Goal: Transaction & Acquisition: Subscribe to service/newsletter

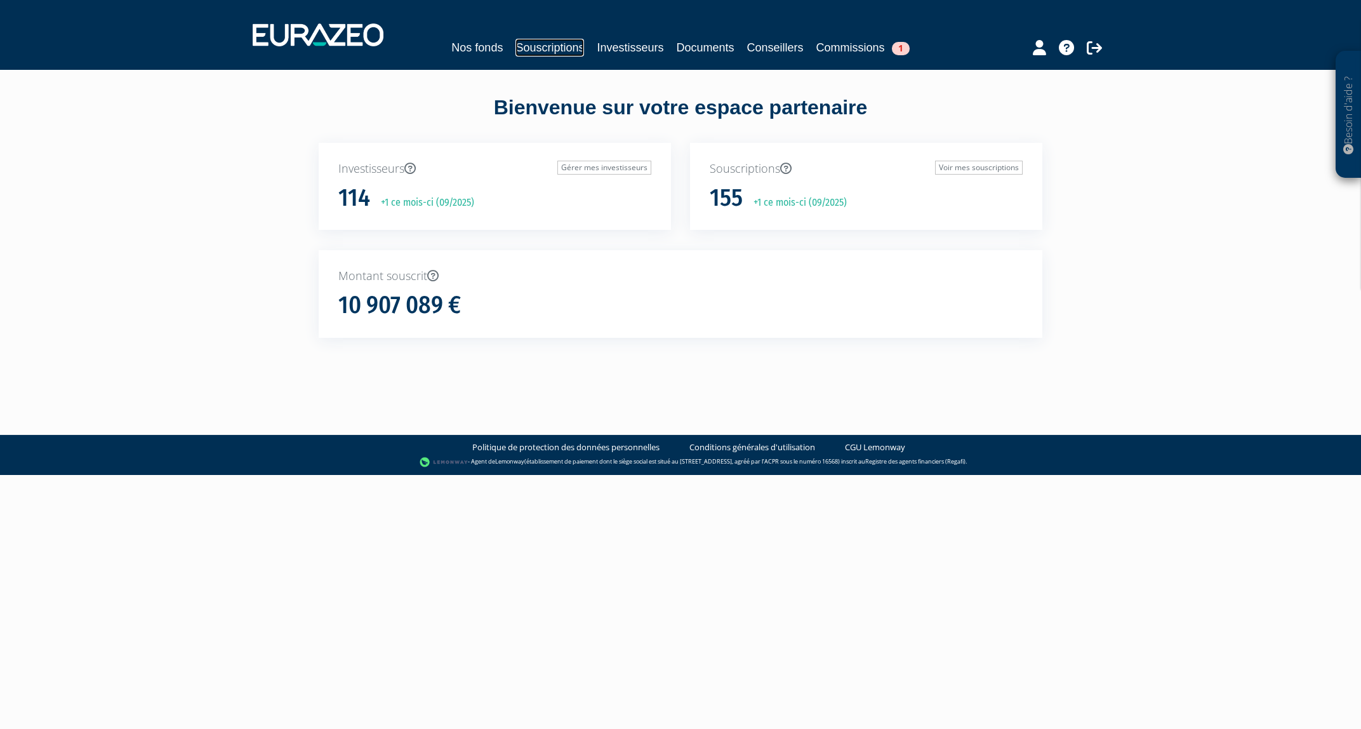
click at [557, 49] on link "Souscriptions" at bounding box center [550, 48] width 69 height 18
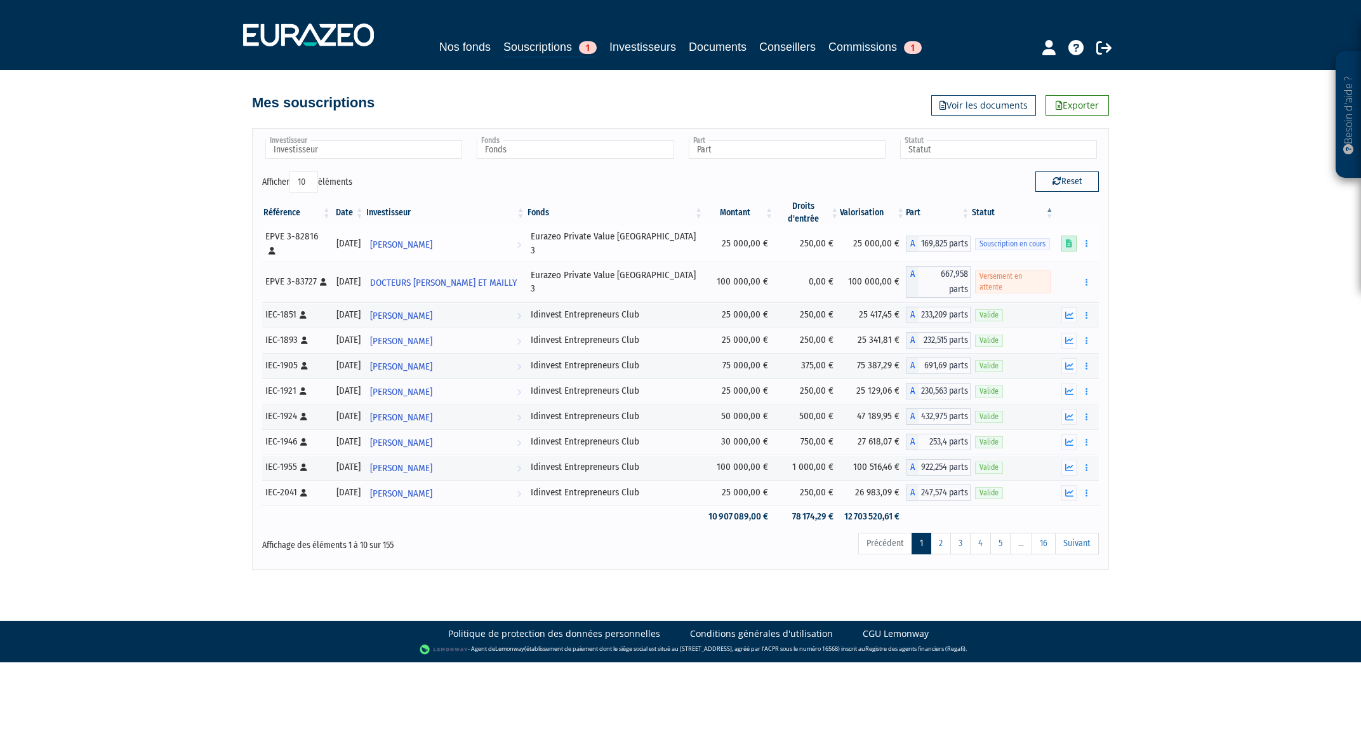
click at [1071, 239] on icon at bounding box center [1069, 243] width 6 height 8
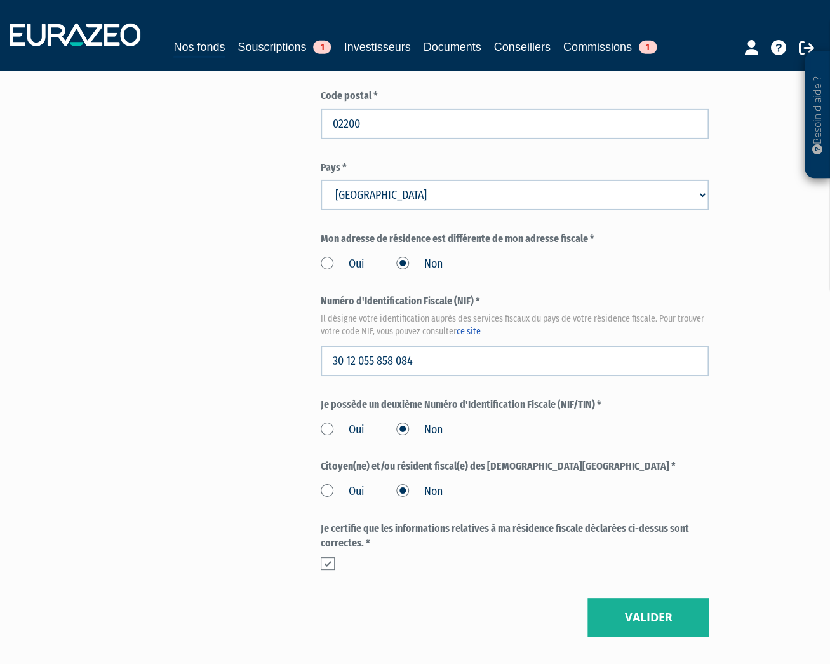
scroll to position [1361, 0]
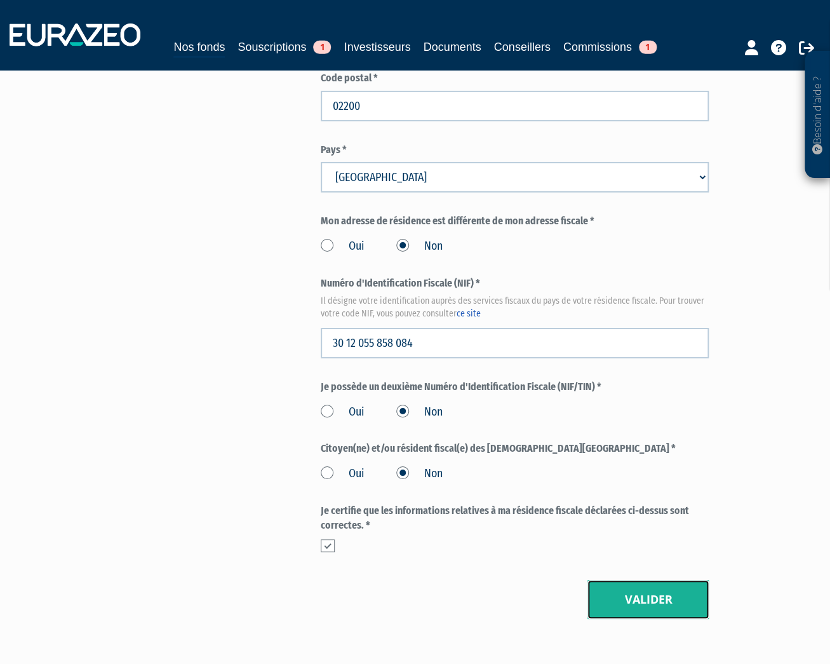
click at [676, 580] on button "Valider" at bounding box center [647, 599] width 121 height 39
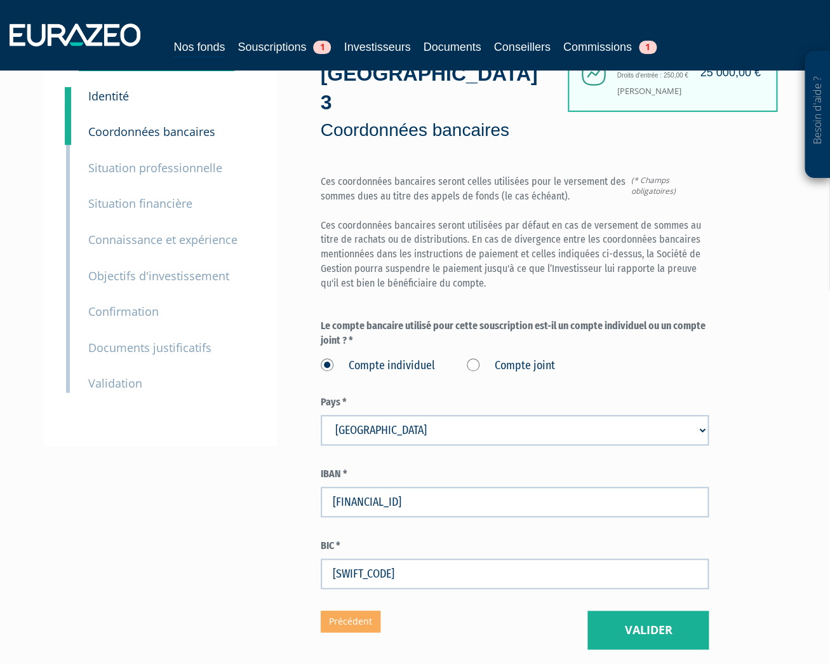
scroll to position [136, 0]
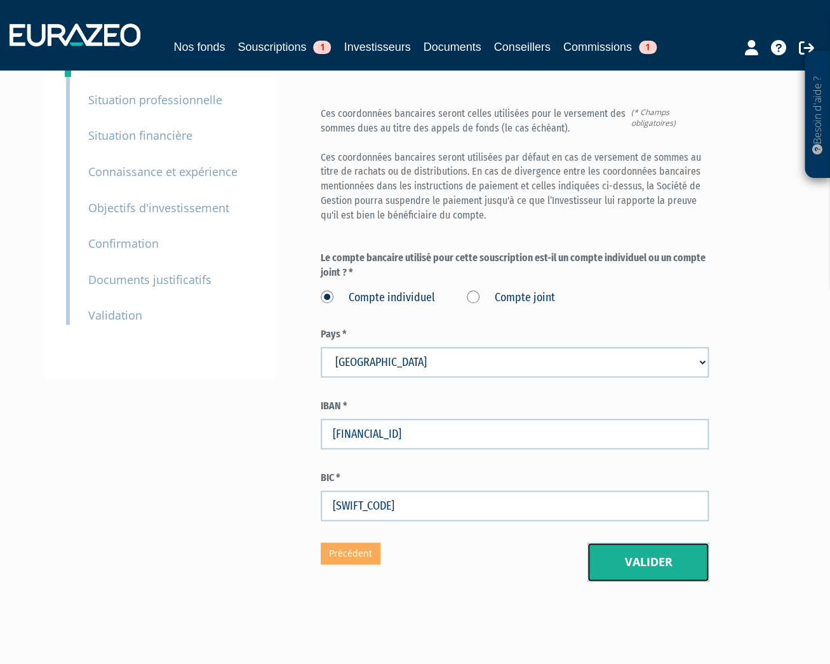
click at [664, 542] on button "Valider" at bounding box center [647, 561] width 121 height 39
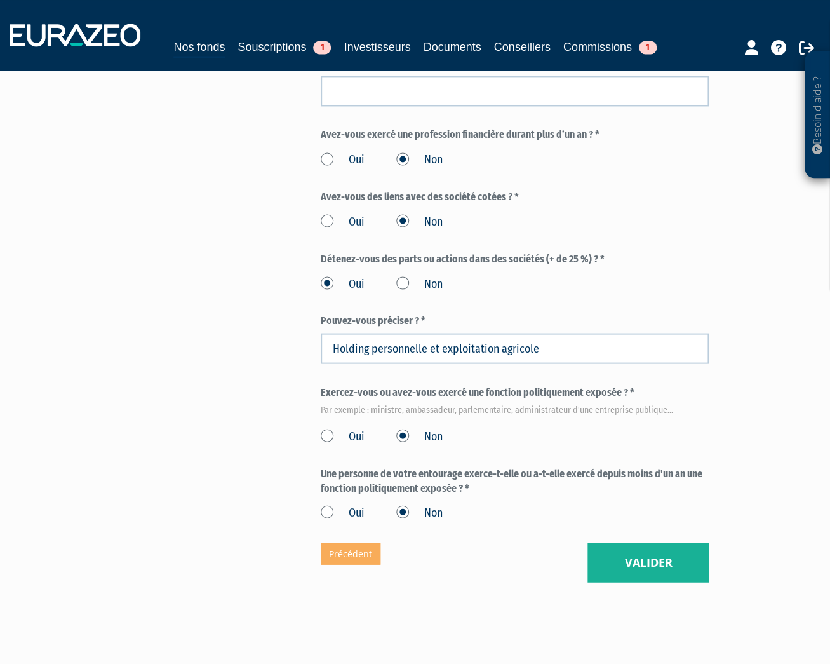
scroll to position [673, 0]
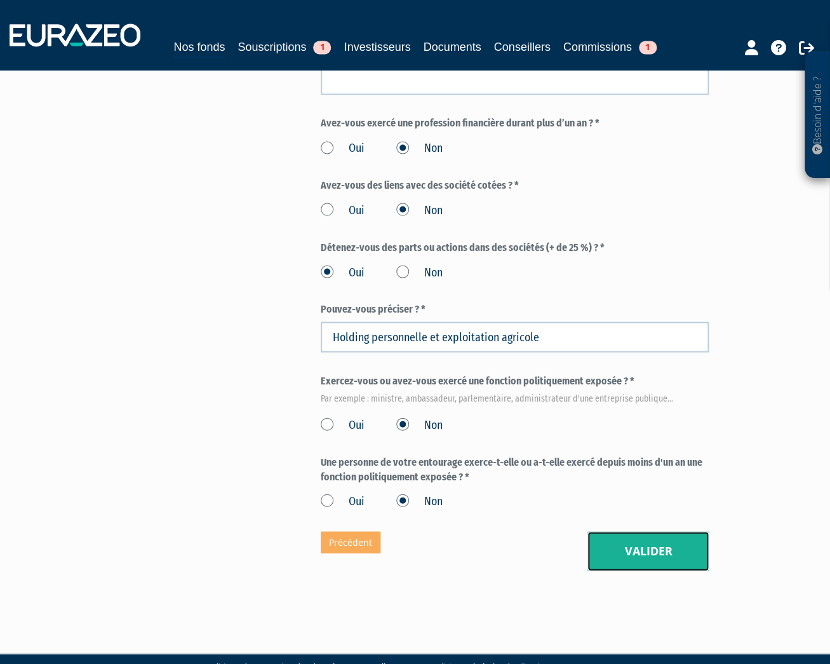
click at [661, 531] on button "Valider" at bounding box center [647, 550] width 121 height 39
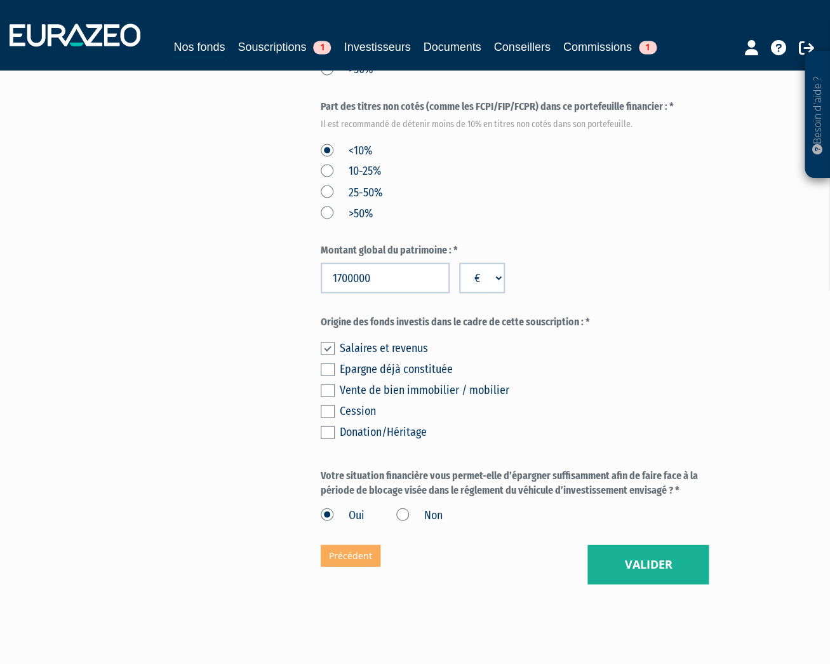
scroll to position [661, 0]
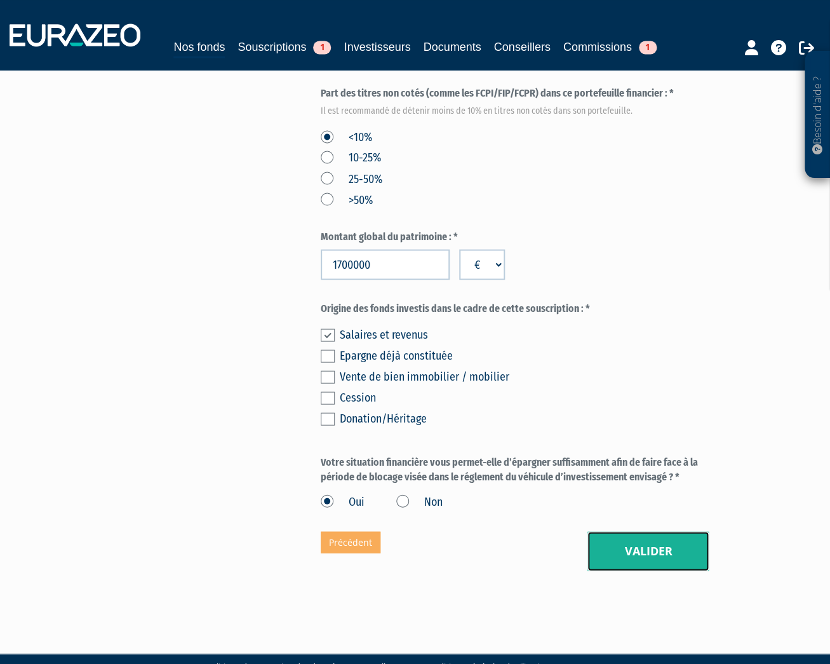
click at [661, 531] on button "Valider" at bounding box center [647, 550] width 121 height 39
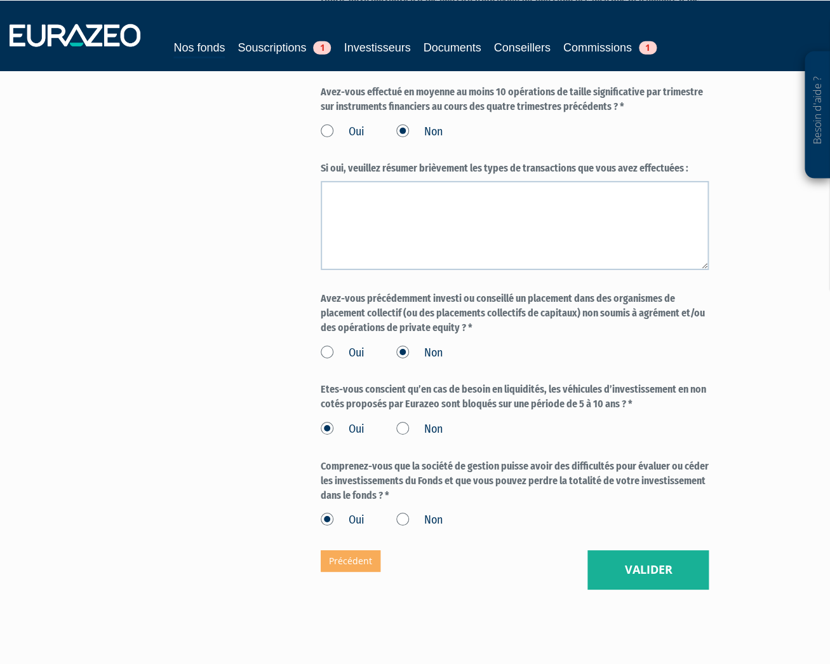
scroll to position [1280, 0]
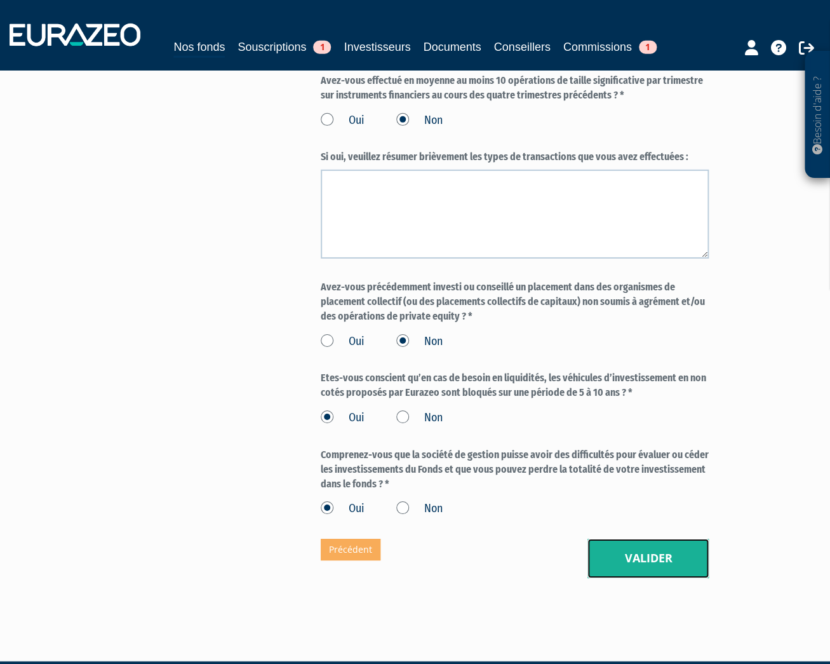
click at [660, 538] on button "Valider" at bounding box center [647, 557] width 121 height 39
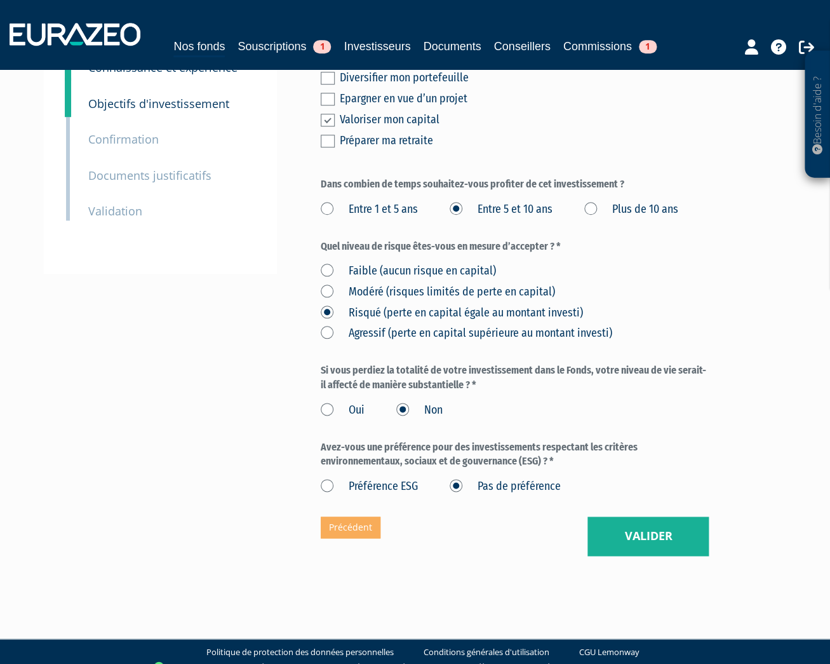
scroll to position [246, 0]
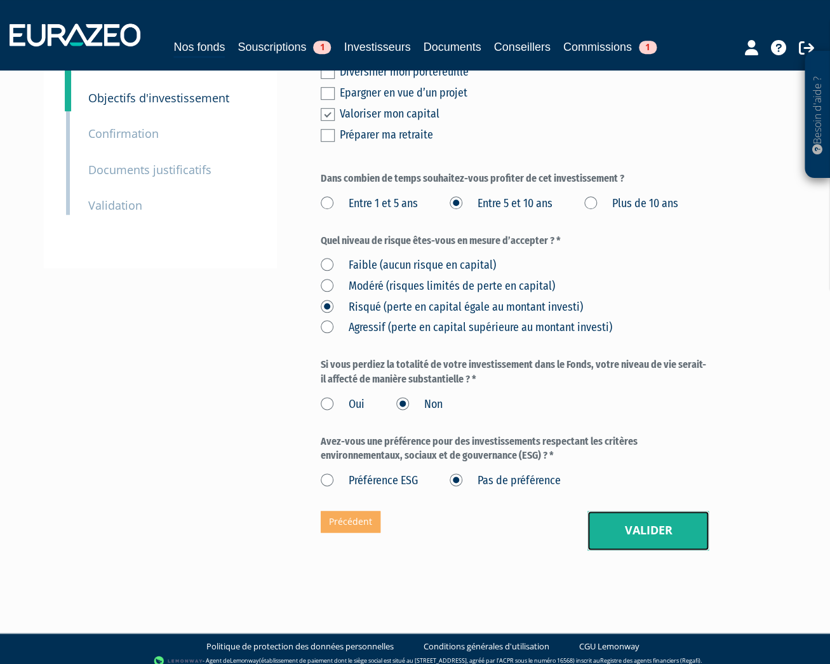
click at [660, 523] on button "Valider" at bounding box center [647, 530] width 121 height 39
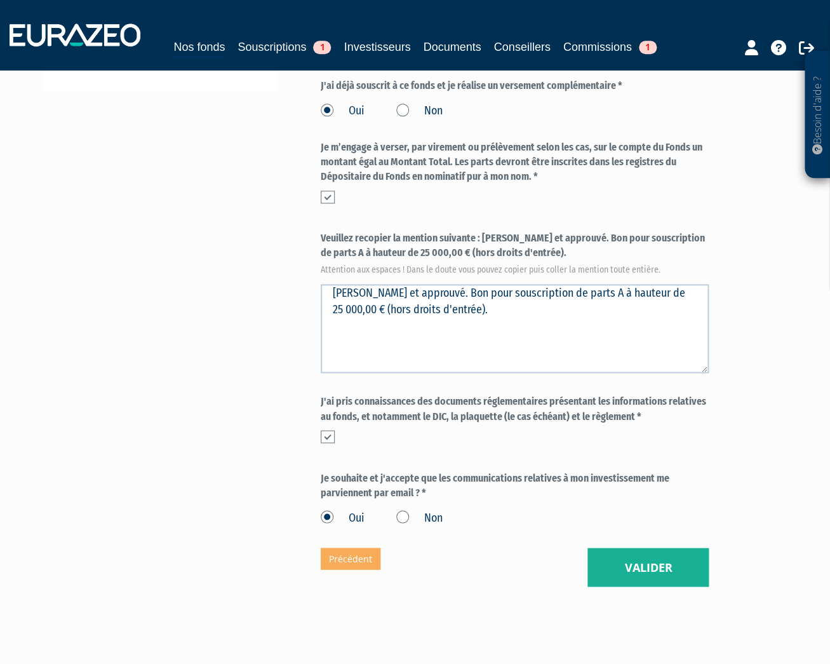
scroll to position [438, 0]
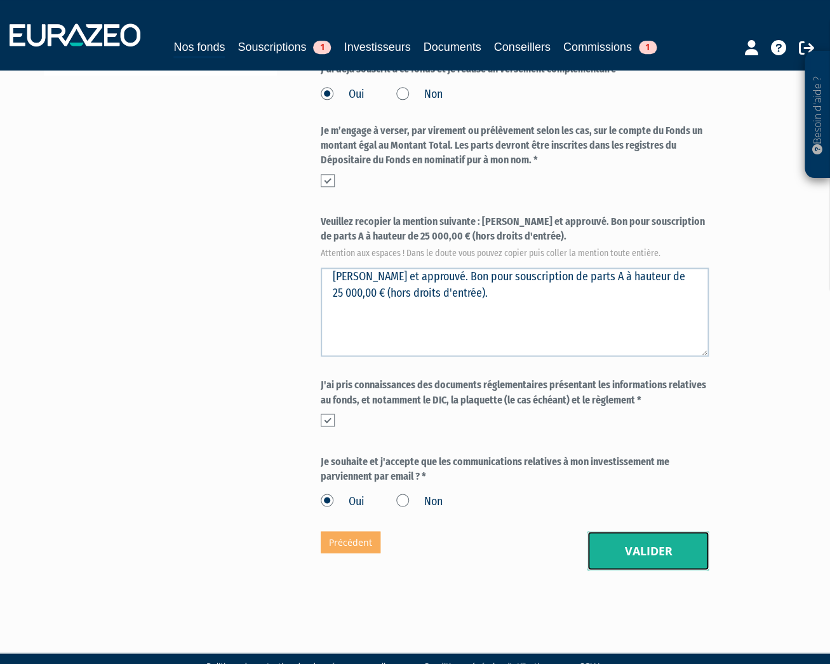
click at [660, 531] on button "Valider" at bounding box center [647, 550] width 121 height 39
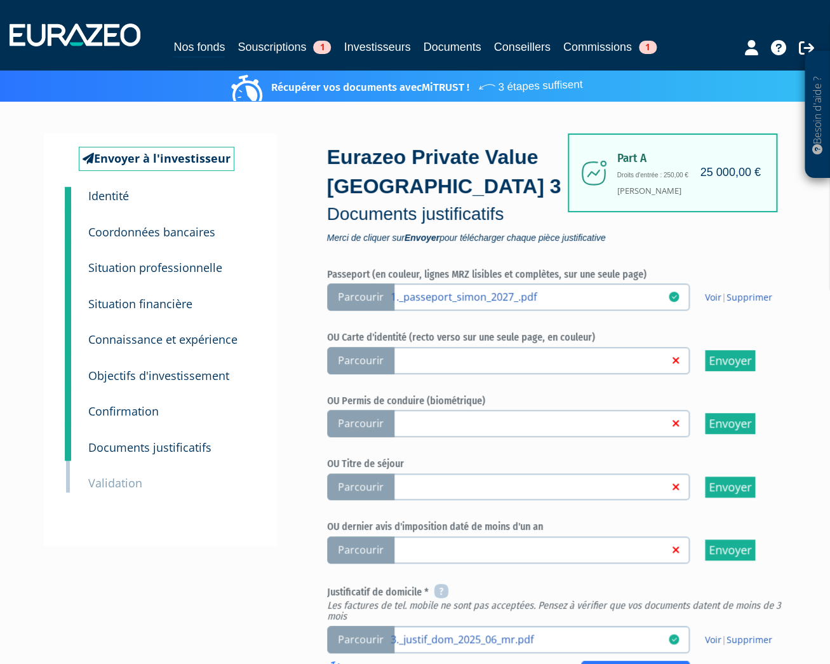
click at [131, 415] on small "Confirmation" at bounding box center [123, 410] width 70 height 15
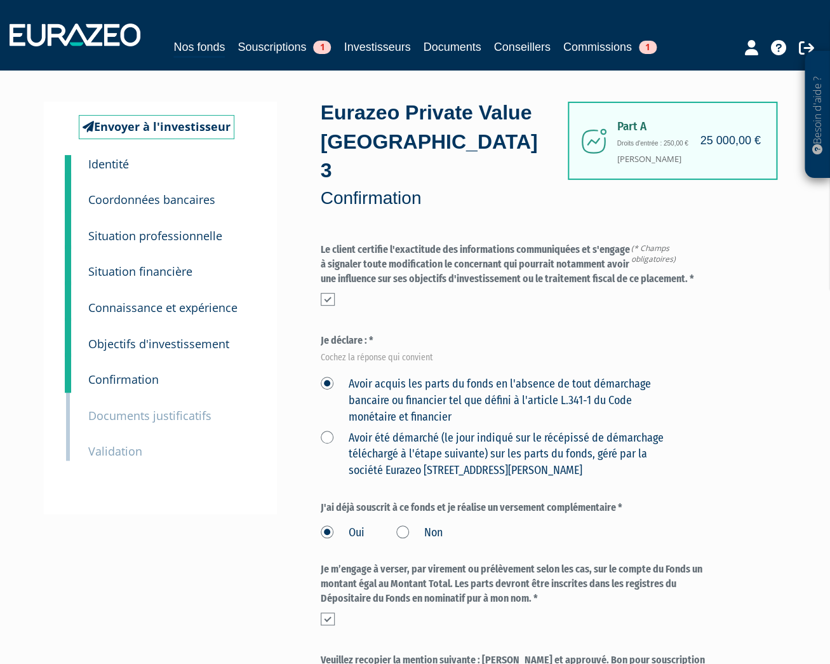
click at [148, 344] on small "Objectifs d'investissement" at bounding box center [158, 343] width 141 height 15
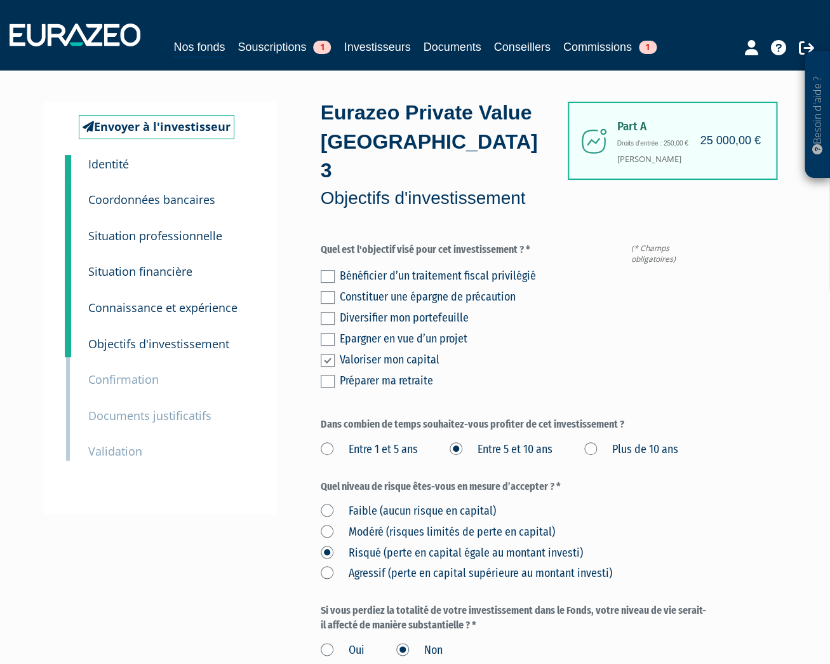
click at [138, 376] on small "Confirmation" at bounding box center [123, 378] width 70 height 15
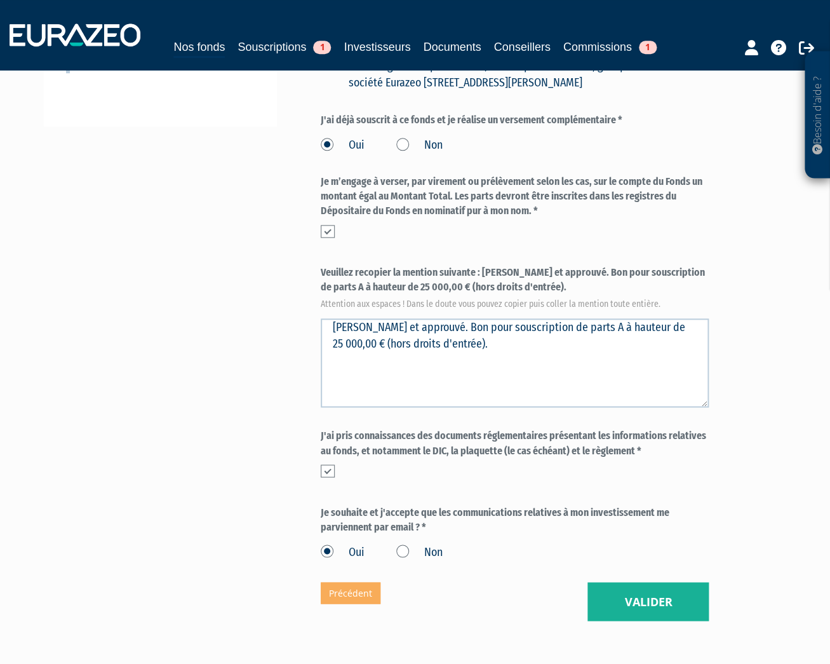
scroll to position [408, 0]
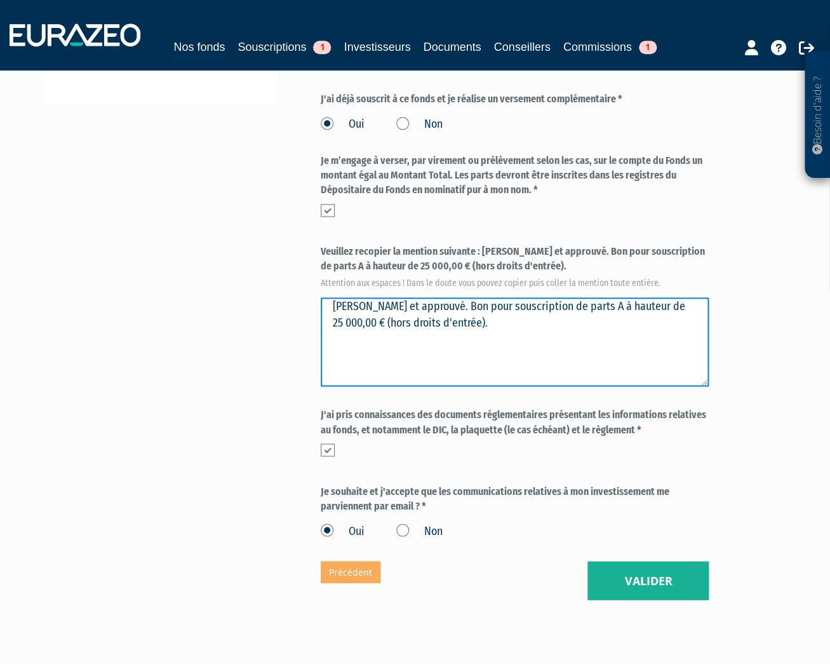
drag, startPoint x: 549, startPoint y: 291, endPoint x: 583, endPoint y: 293, distance: 34.3
click at [583, 297] on textarea "[PERSON_NAME] et approuvé. Bon pour souscription de parts A à hauteur de 25 000…" at bounding box center [515, 341] width 389 height 89
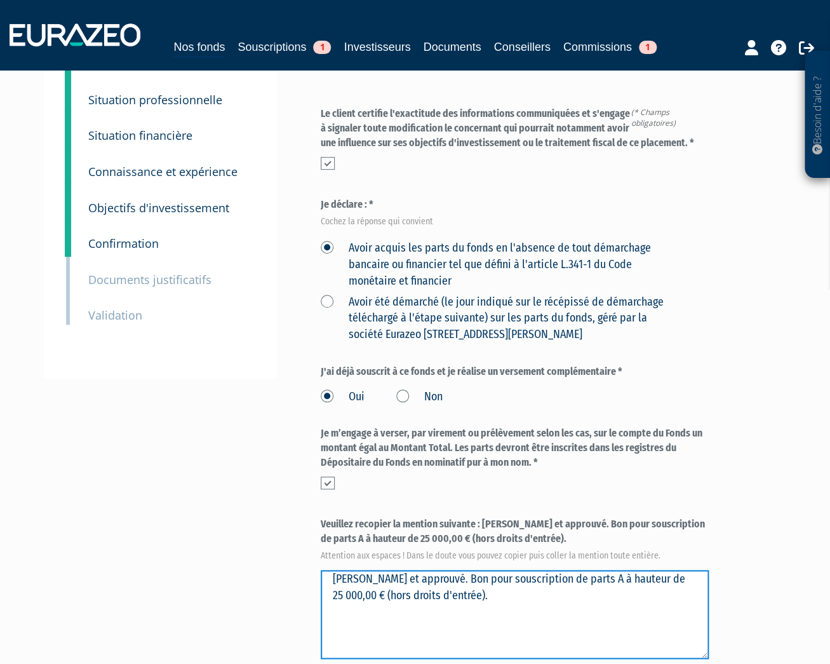
scroll to position [0, 0]
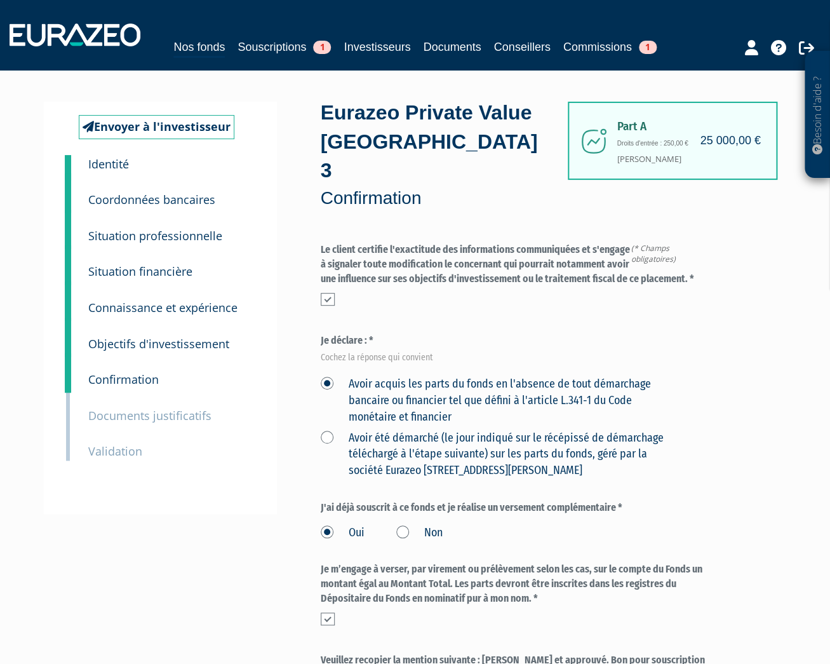
click at [706, 123] on div "Eurazeo Private Value [GEOGRAPHIC_DATA] 3 Confirmation (* Champs obligatoires) …" at bounding box center [515, 555] width 389 height 906
click at [693, 142] on div "Eurazeo Private Value [GEOGRAPHIC_DATA] 3 Confirmation (* Champs obligatoires) …" at bounding box center [515, 555] width 389 height 906
click at [693, 142] on div "Eurazeo Private Value Europe 3 Confirmation (* Champs obligatoires) Quel niveau…" at bounding box center [515, 555] width 389 height 906
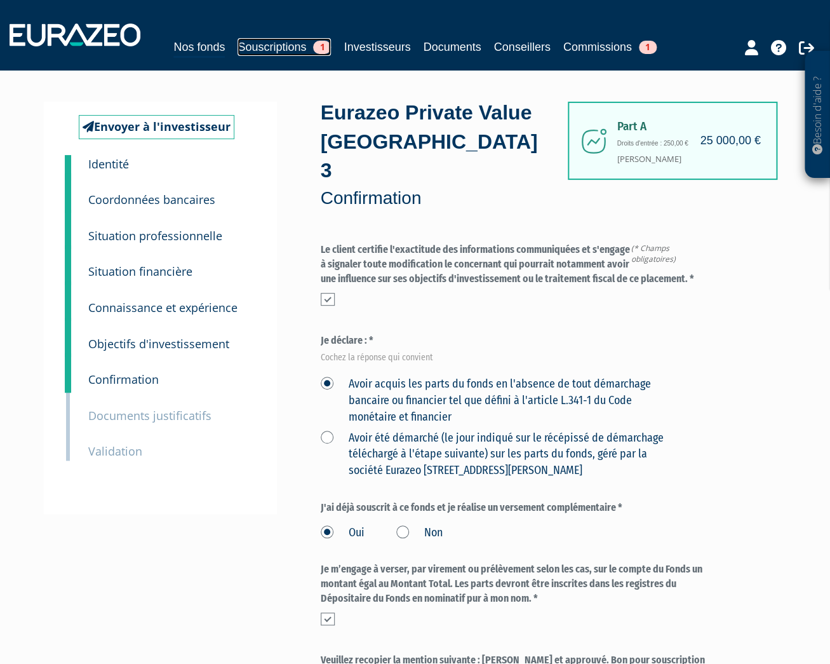
click at [261, 43] on link "Souscriptions 1" at bounding box center [283, 47] width 93 height 18
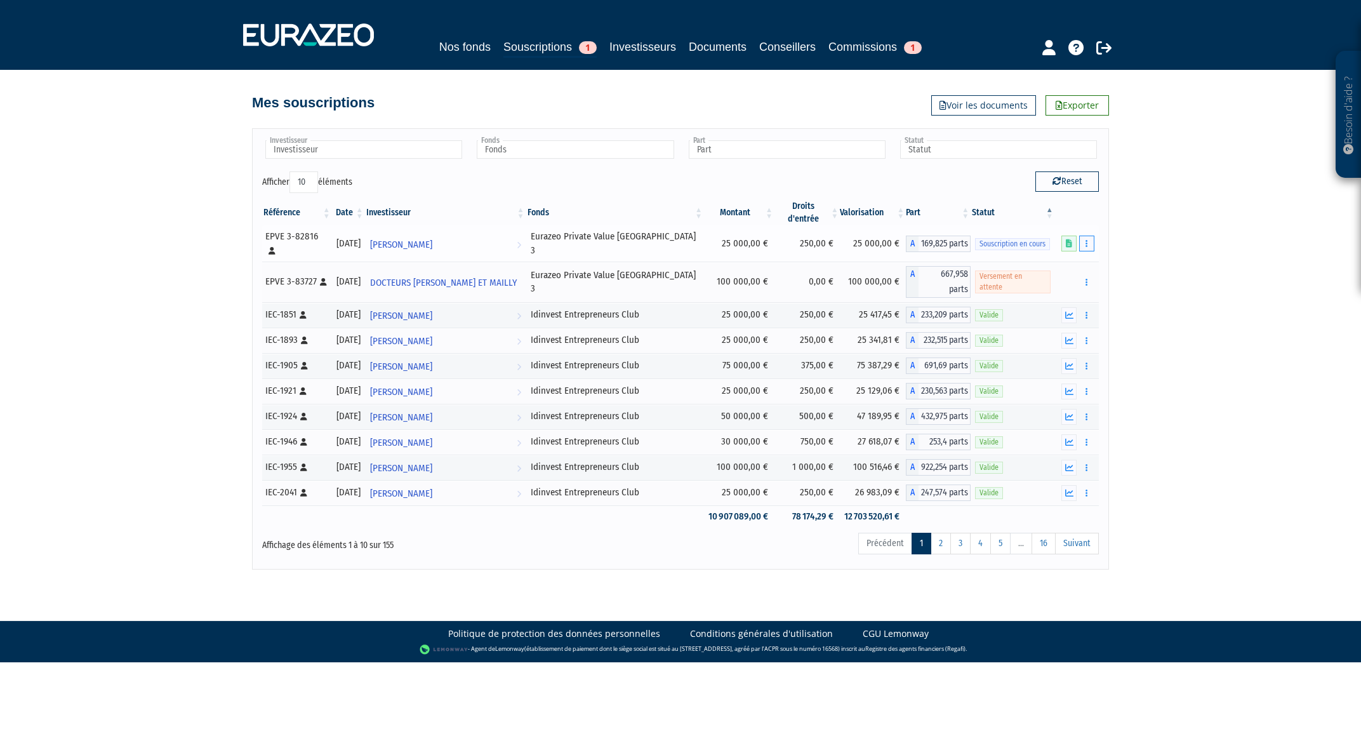
click at [829, 236] on button "button" at bounding box center [1086, 244] width 15 height 16
click at [829, 256] on link "Editer le montant" at bounding box center [1049, 266] width 83 height 21
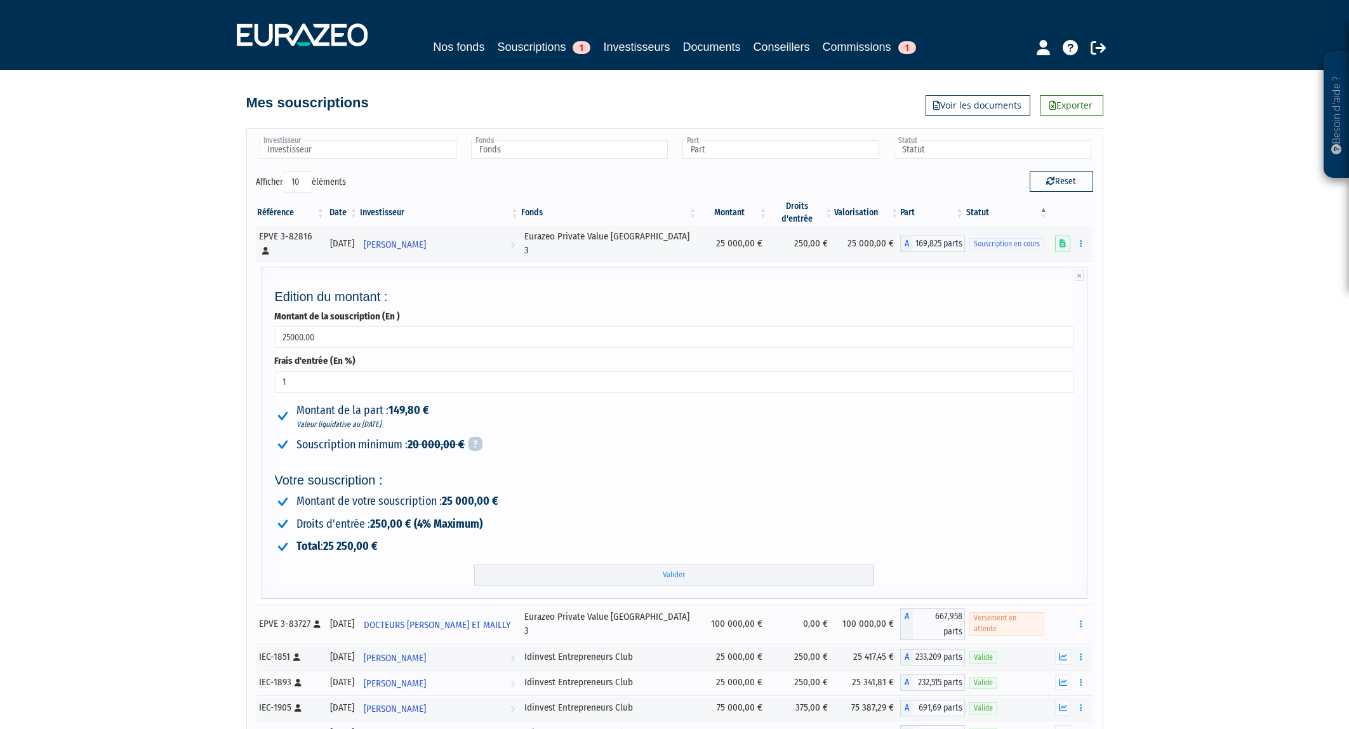
drag, startPoint x: 320, startPoint y: 324, endPoint x: 262, endPoint y: 316, distance: 58.4
click at [275, 326] on input "25000.00" at bounding box center [675, 337] width 800 height 22
type input "15000"
click at [261, 458] on div "Edition du montant : Montant de la souscription (En ) 15000 Frais d'entrée (En …" at bounding box center [675, 432] width 828 height 331
click at [670, 565] on input "Valider" at bounding box center [674, 575] width 400 height 21
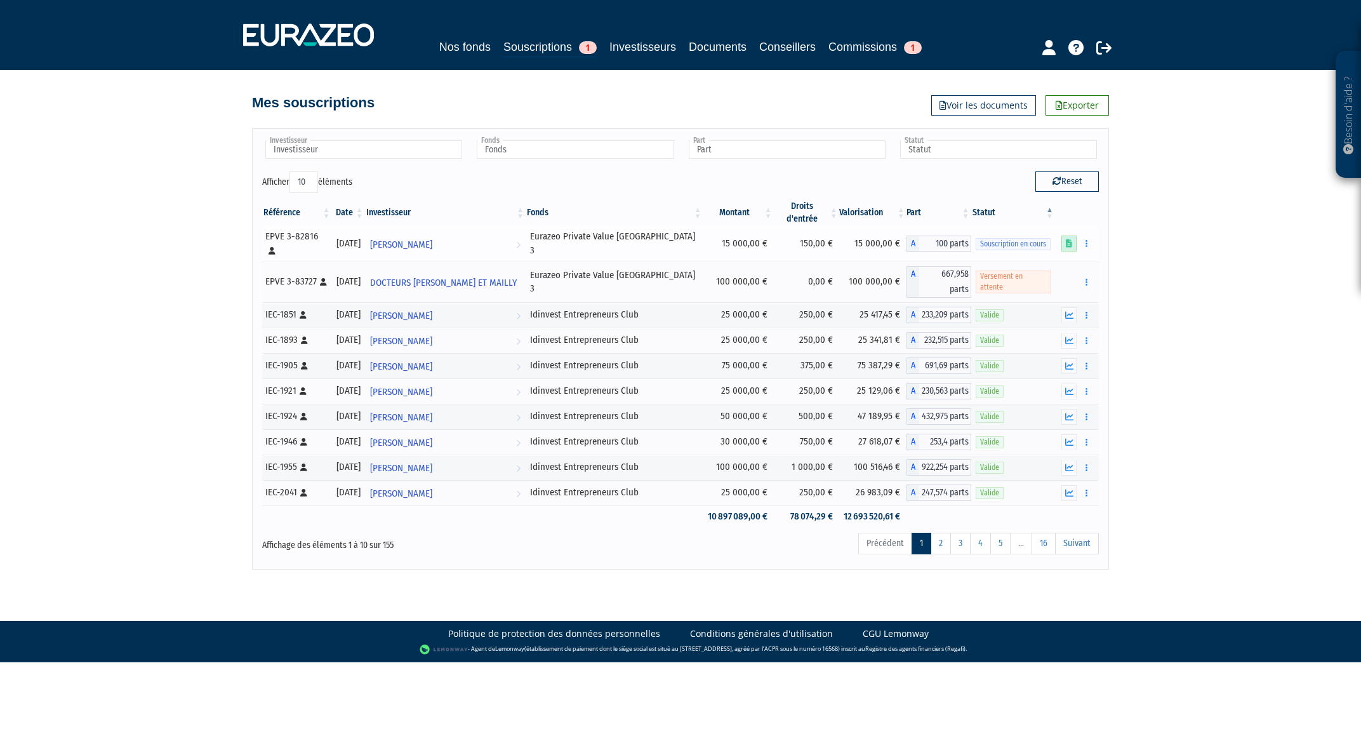
click at [1064, 236] on link at bounding box center [1069, 244] width 15 height 16
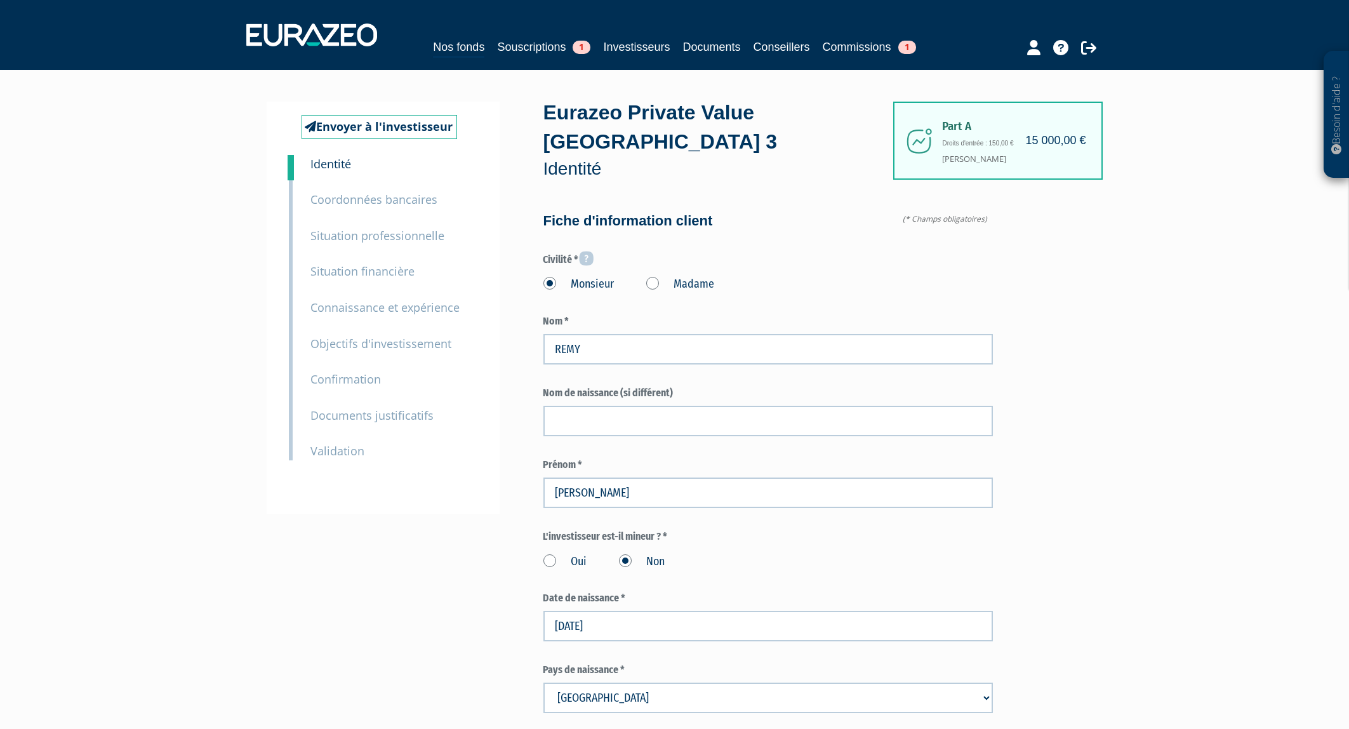
click at [367, 377] on small "Confirmation" at bounding box center [346, 378] width 70 height 15
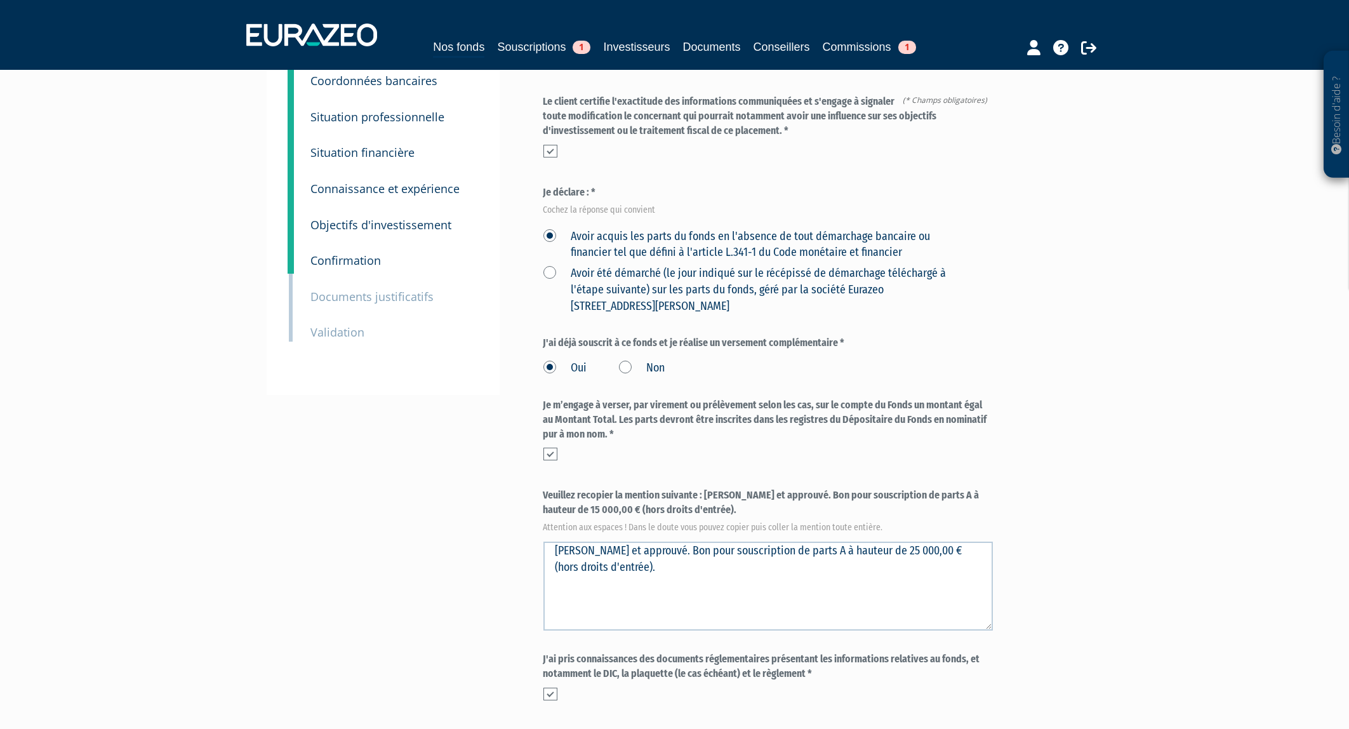
scroll to position [136, 0]
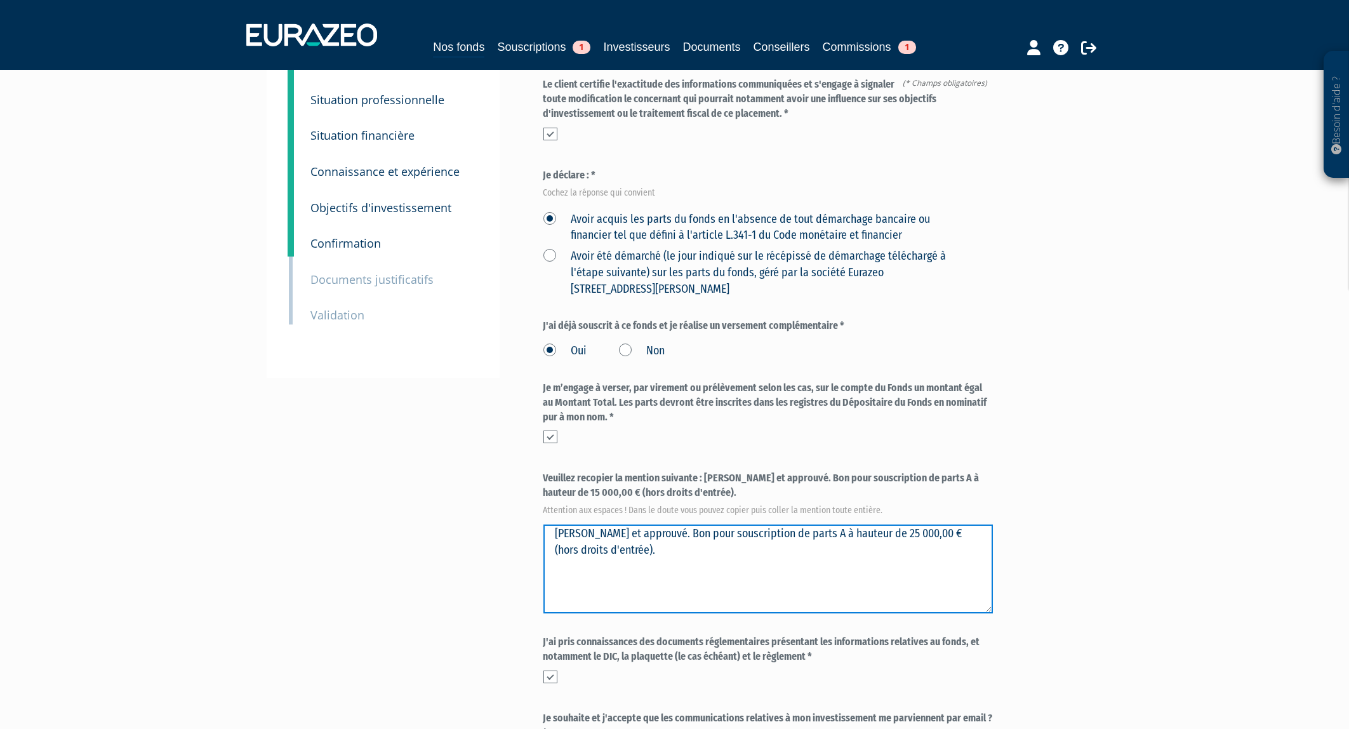
click at [733, 551] on textarea "Lu et approuvé. Bon pour souscription de parts A à hauteur de 25 000,00 € (hors…" at bounding box center [769, 569] width 450 height 89
type textarea "Lu et approuvé. Bon pour souscription de parts A à hauteur de 15 000,00 € (hors…"
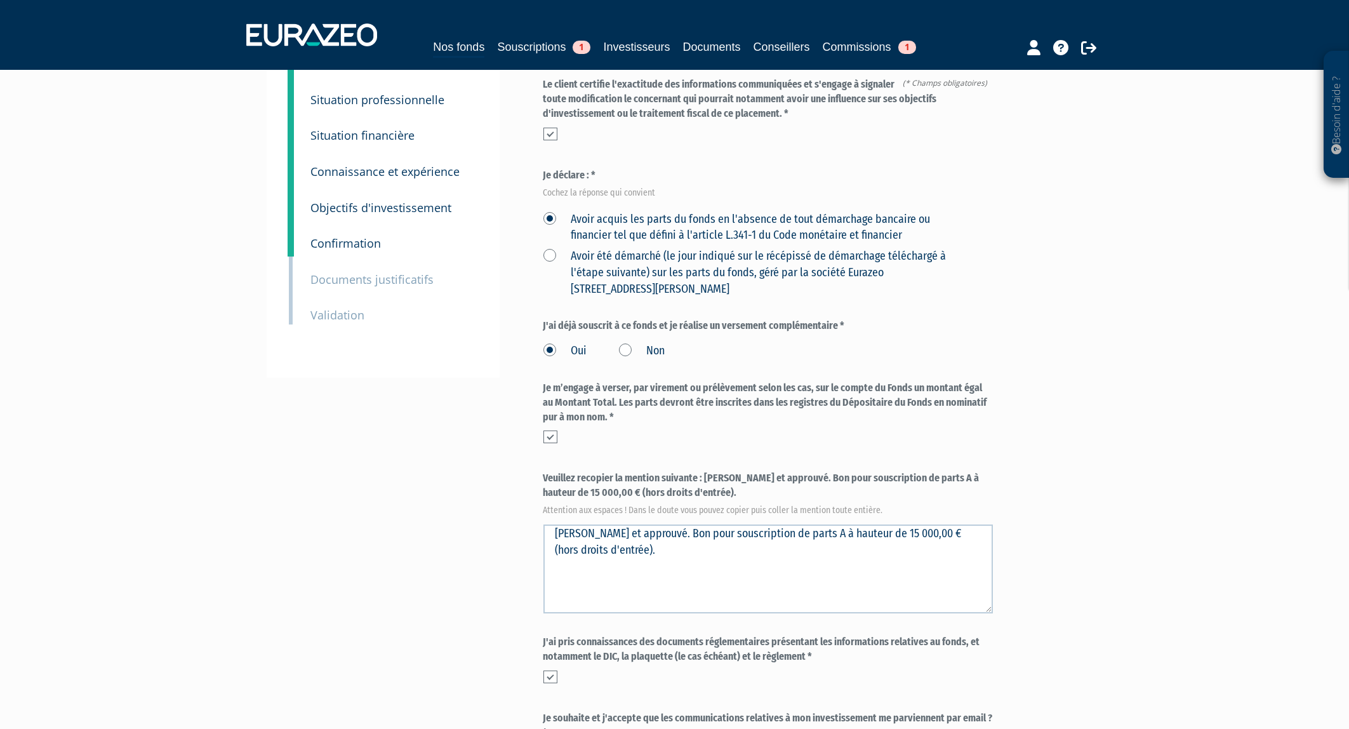
click at [1057, 526] on div "Part A 15 000,00 € Droits d'entrée : 150,00 € Simon REMY Eurazeo Private Value …" at bounding box center [814, 396] width 540 height 861
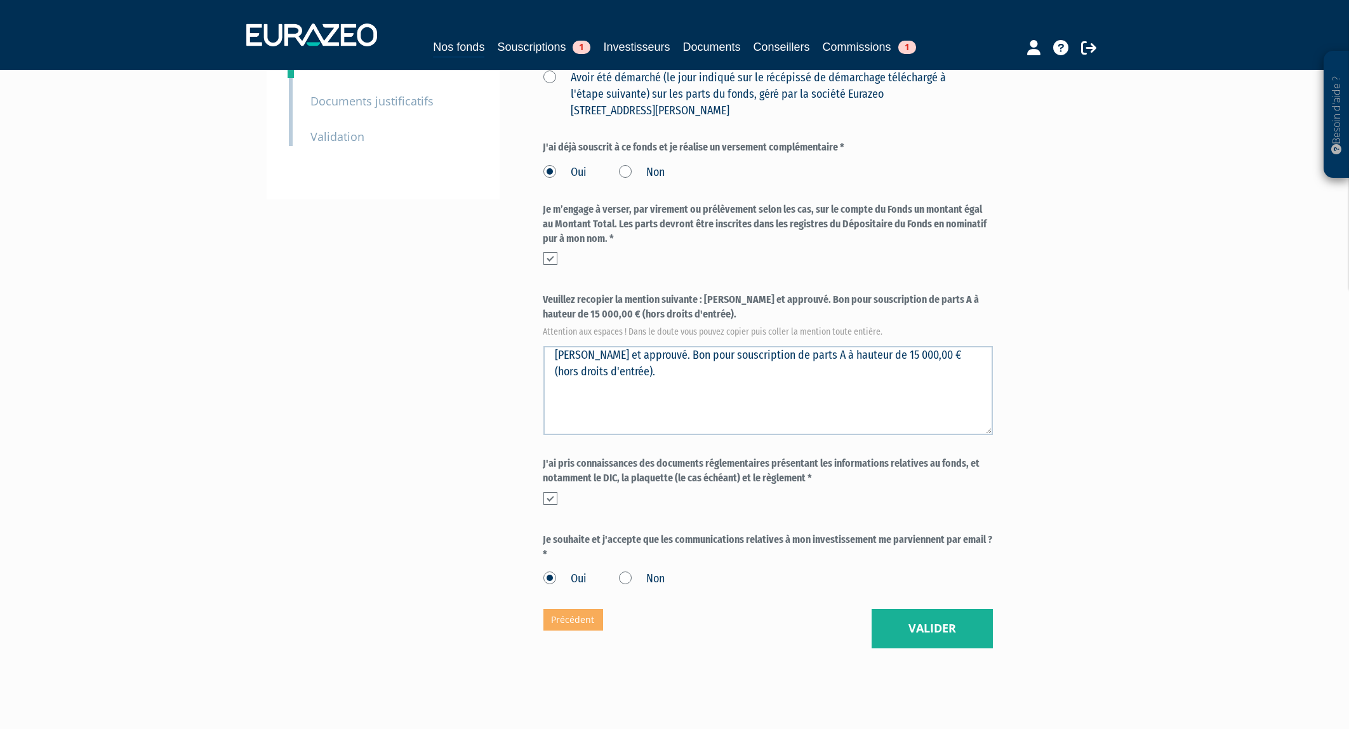
scroll to position [340, 0]
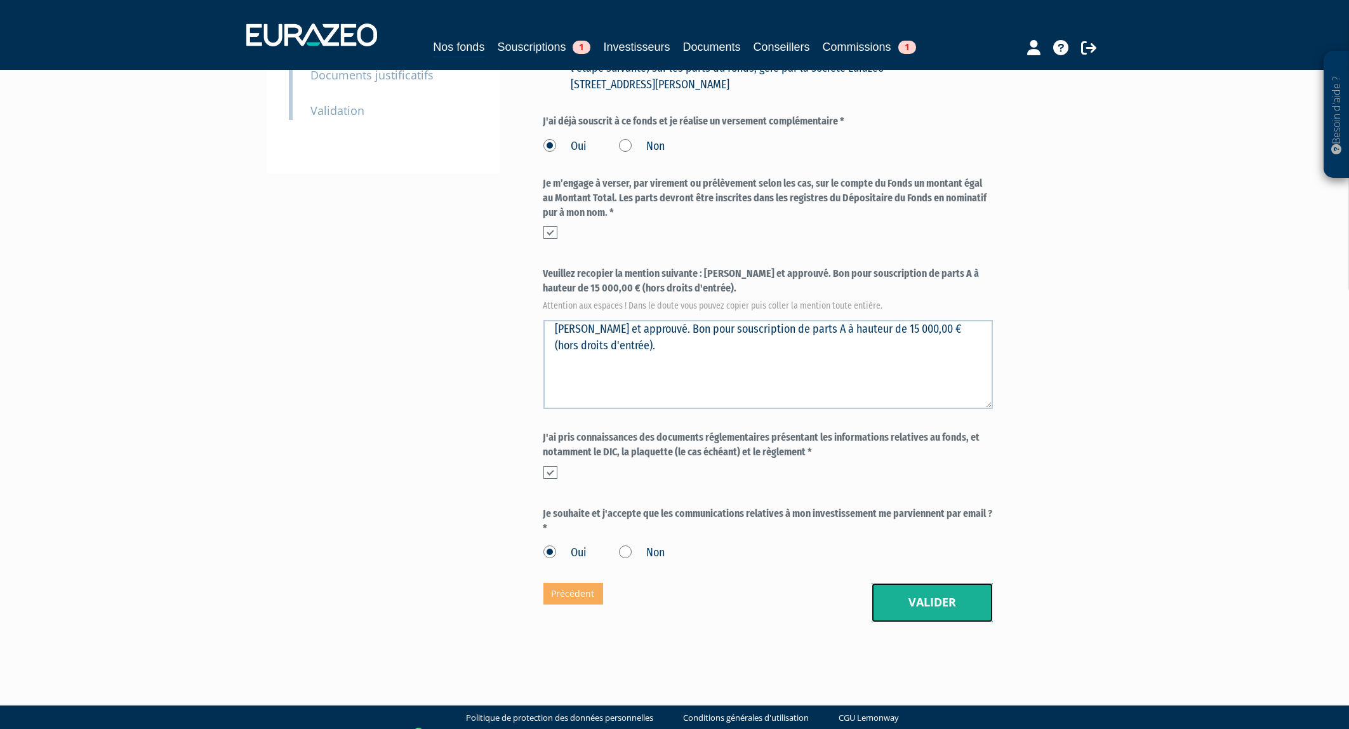
click at [909, 599] on button "Valider" at bounding box center [932, 602] width 121 height 39
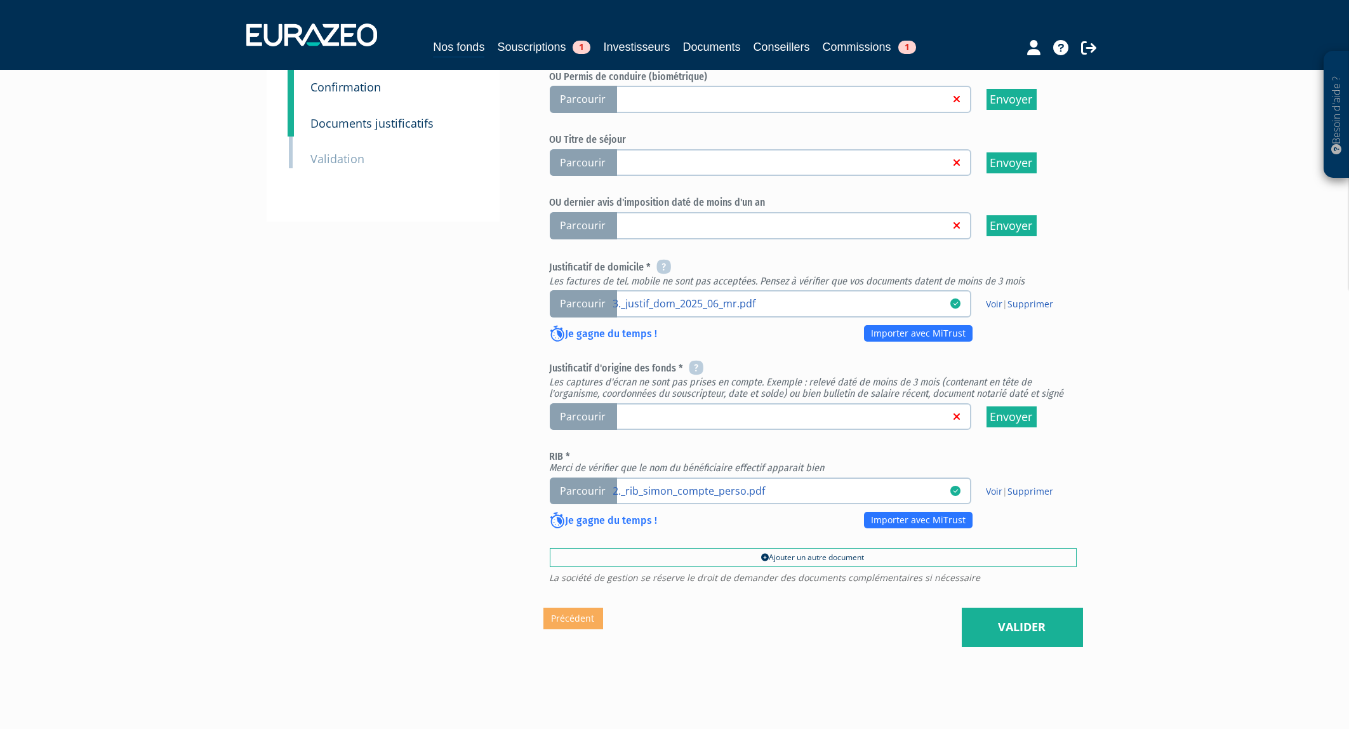
scroll to position [340, 0]
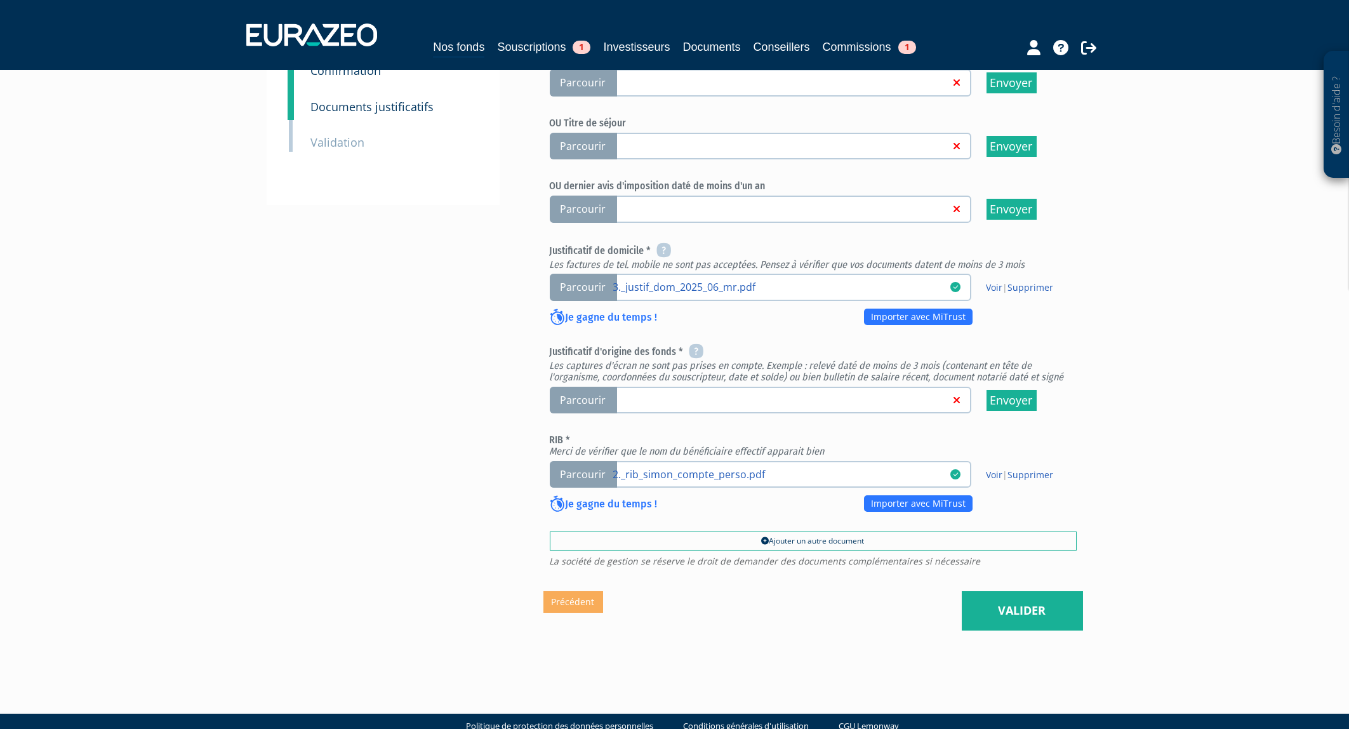
click at [832, 393] on link at bounding box center [781, 399] width 337 height 13
click at [0, 0] on input "Parcourir" at bounding box center [0, 0] width 0 height 0
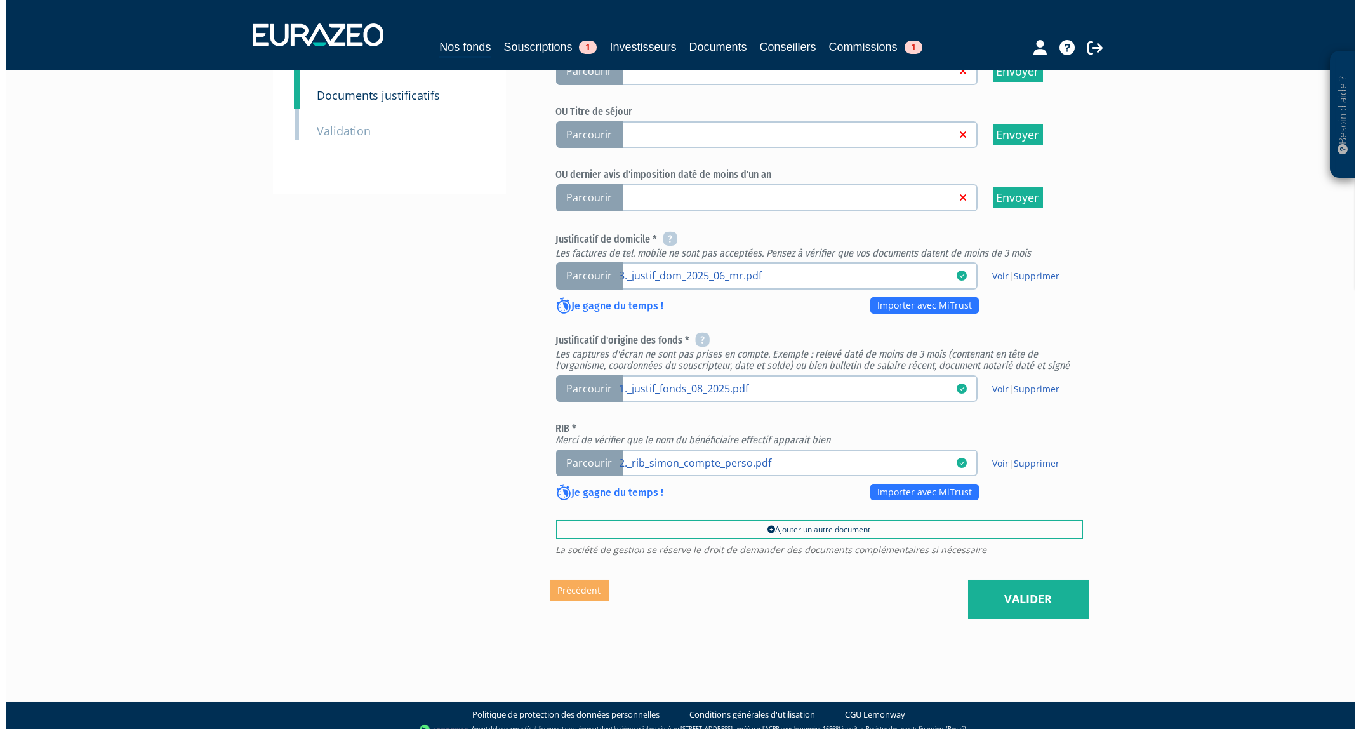
scroll to position [355, 0]
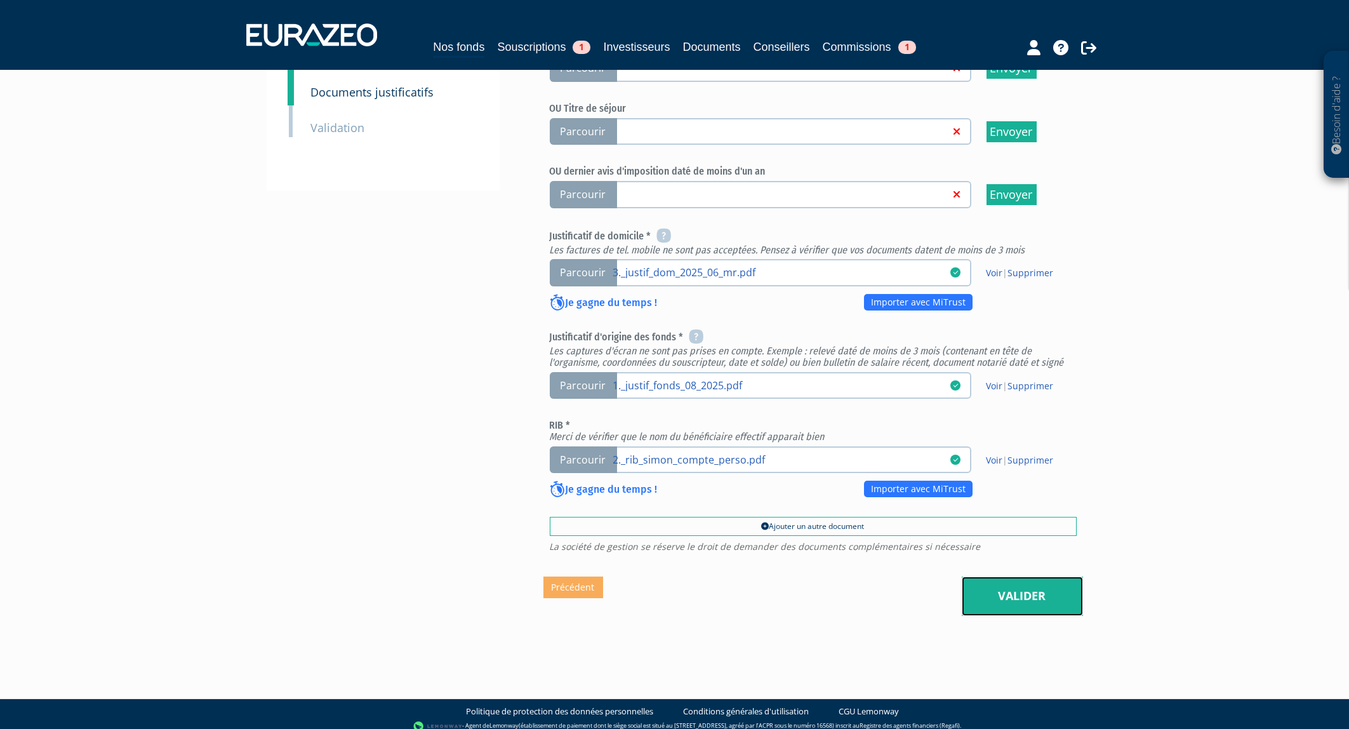
click at [1032, 582] on link "Valider" at bounding box center [1022, 596] width 121 height 39
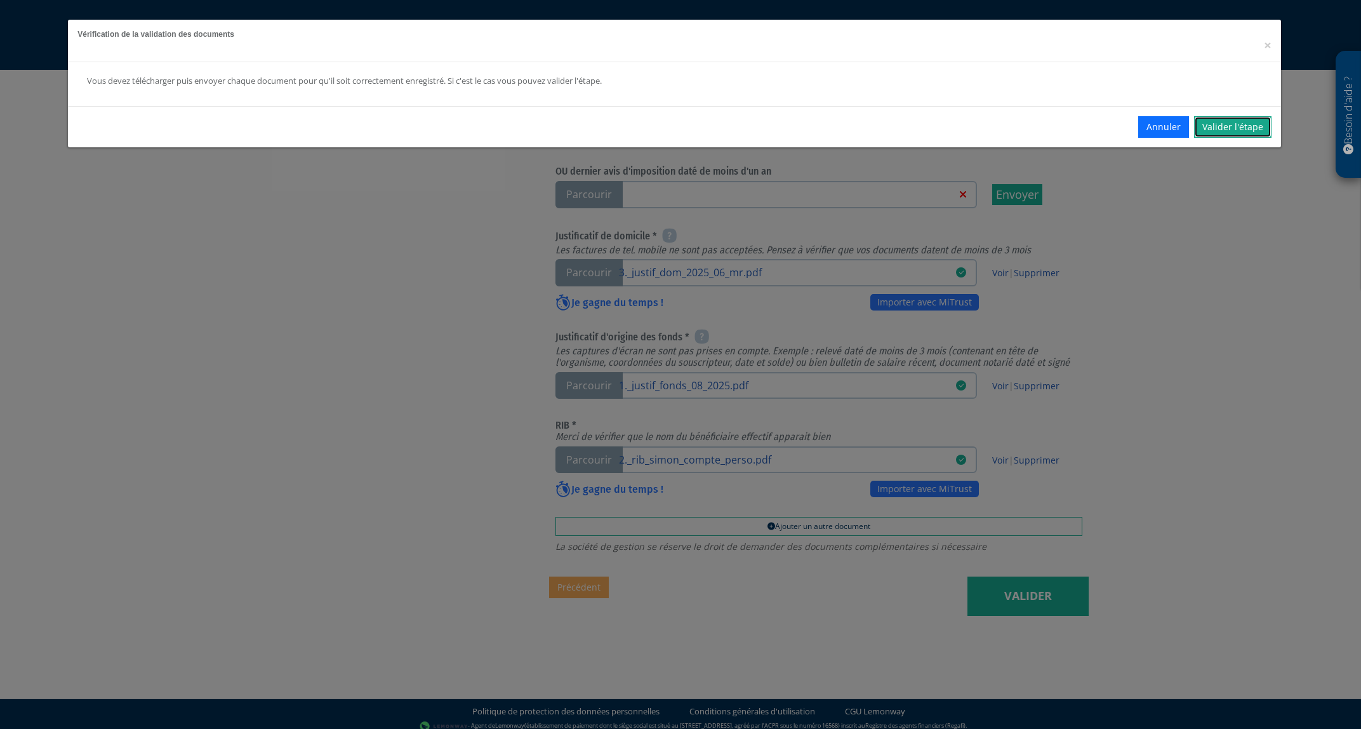
click at [1206, 127] on link "Valider l'étape" at bounding box center [1232, 127] width 77 height 22
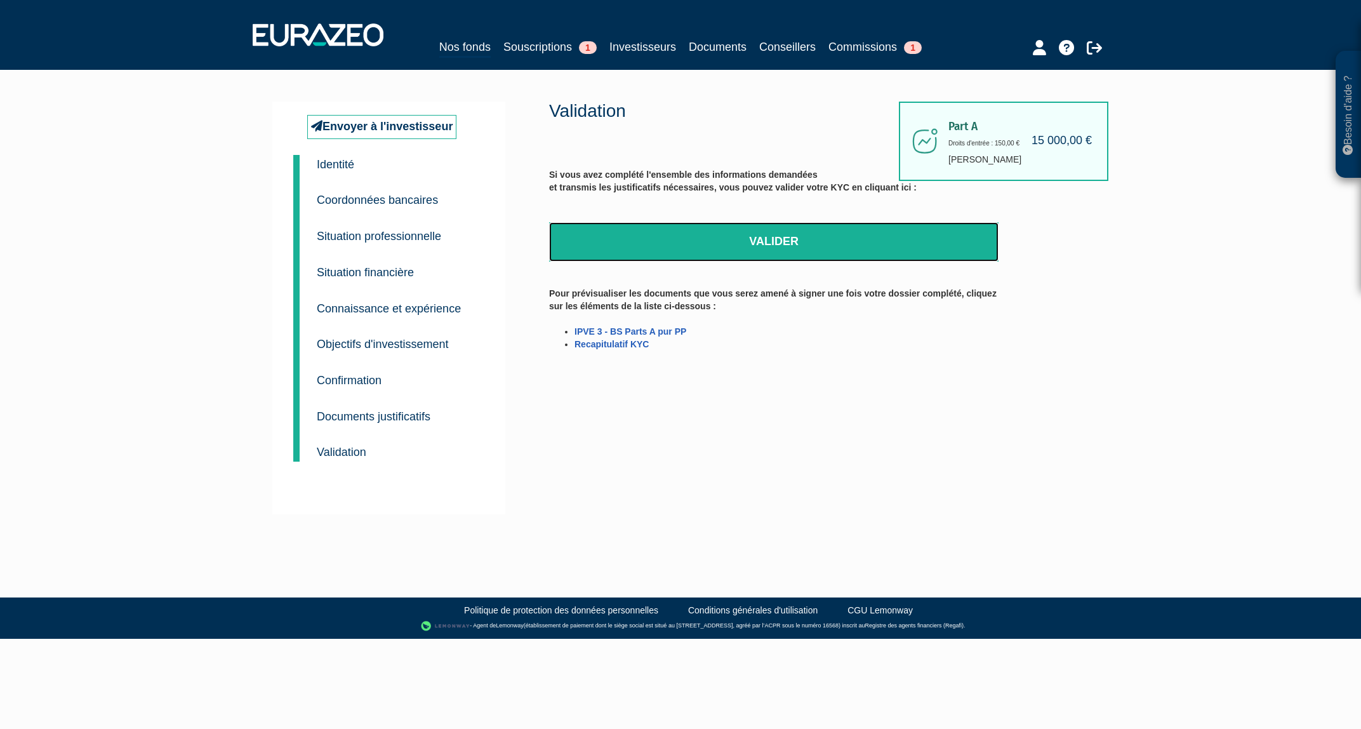
click at [756, 236] on link "Valider" at bounding box center [774, 241] width 450 height 39
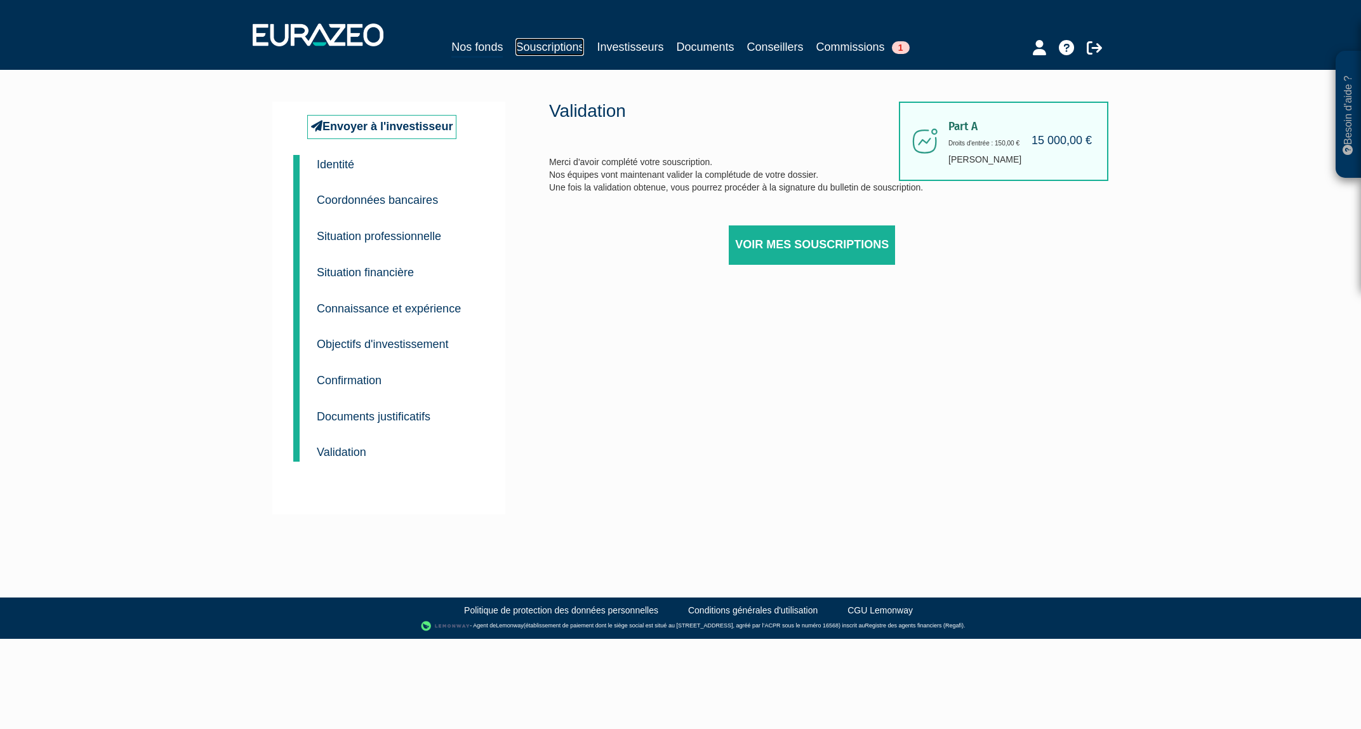
click at [575, 52] on link "Souscriptions" at bounding box center [550, 47] width 69 height 18
